Goal: Find specific page/section: Find specific page/section

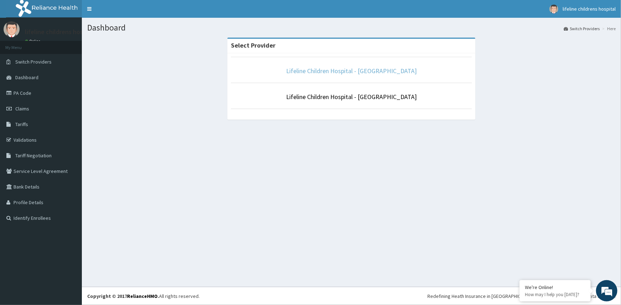
click at [388, 72] on link "Lifeline Children Hospital - [GEOGRAPHIC_DATA]" at bounding box center [351, 71] width 131 height 8
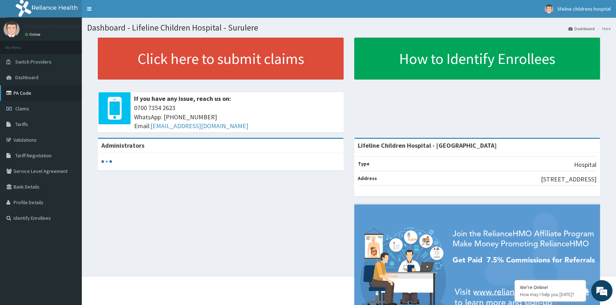
click at [27, 95] on link "PA Code" at bounding box center [41, 93] width 82 height 16
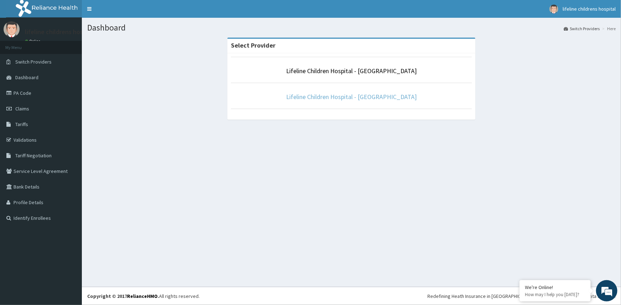
click at [351, 97] on link "Lifeline Children Hospital - [GEOGRAPHIC_DATA]" at bounding box center [351, 97] width 131 height 8
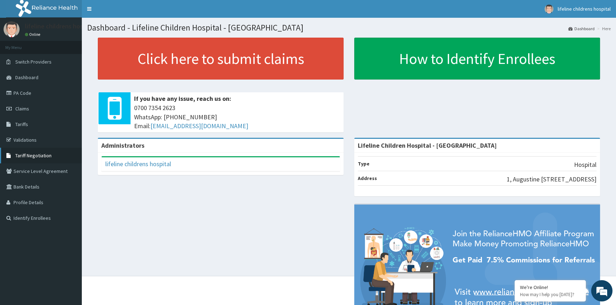
click at [36, 152] on link "Tariff Negotiation" at bounding box center [41, 156] width 82 height 16
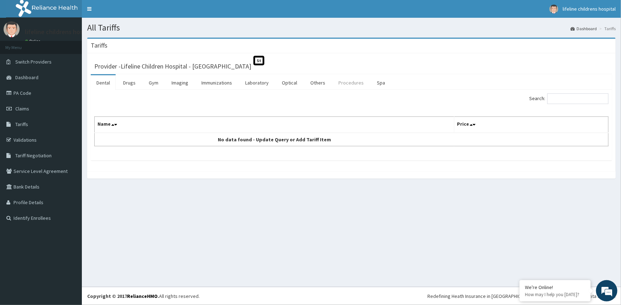
click at [347, 87] on link "Procedures" at bounding box center [351, 82] width 37 height 15
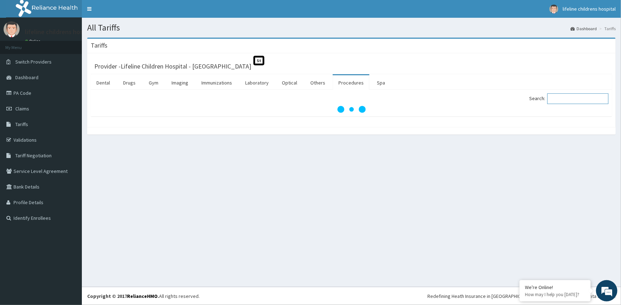
click at [573, 99] on input "Search:" at bounding box center [577, 99] width 61 height 11
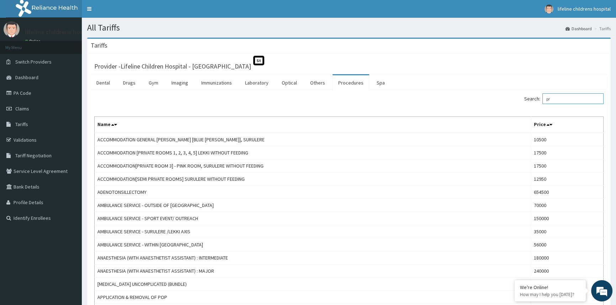
type input "pr"
click at [45, 61] on span "Switch Providers" at bounding box center [33, 62] width 36 height 6
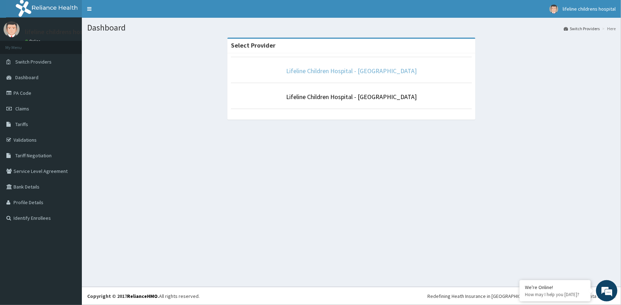
click at [334, 75] on link "Lifeline Children Hospital - [GEOGRAPHIC_DATA]" at bounding box center [351, 71] width 131 height 8
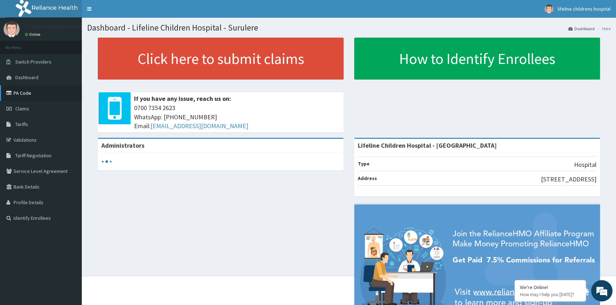
click at [38, 95] on link "PA Code" at bounding box center [41, 93] width 82 height 16
